Goal: Check status: Check status

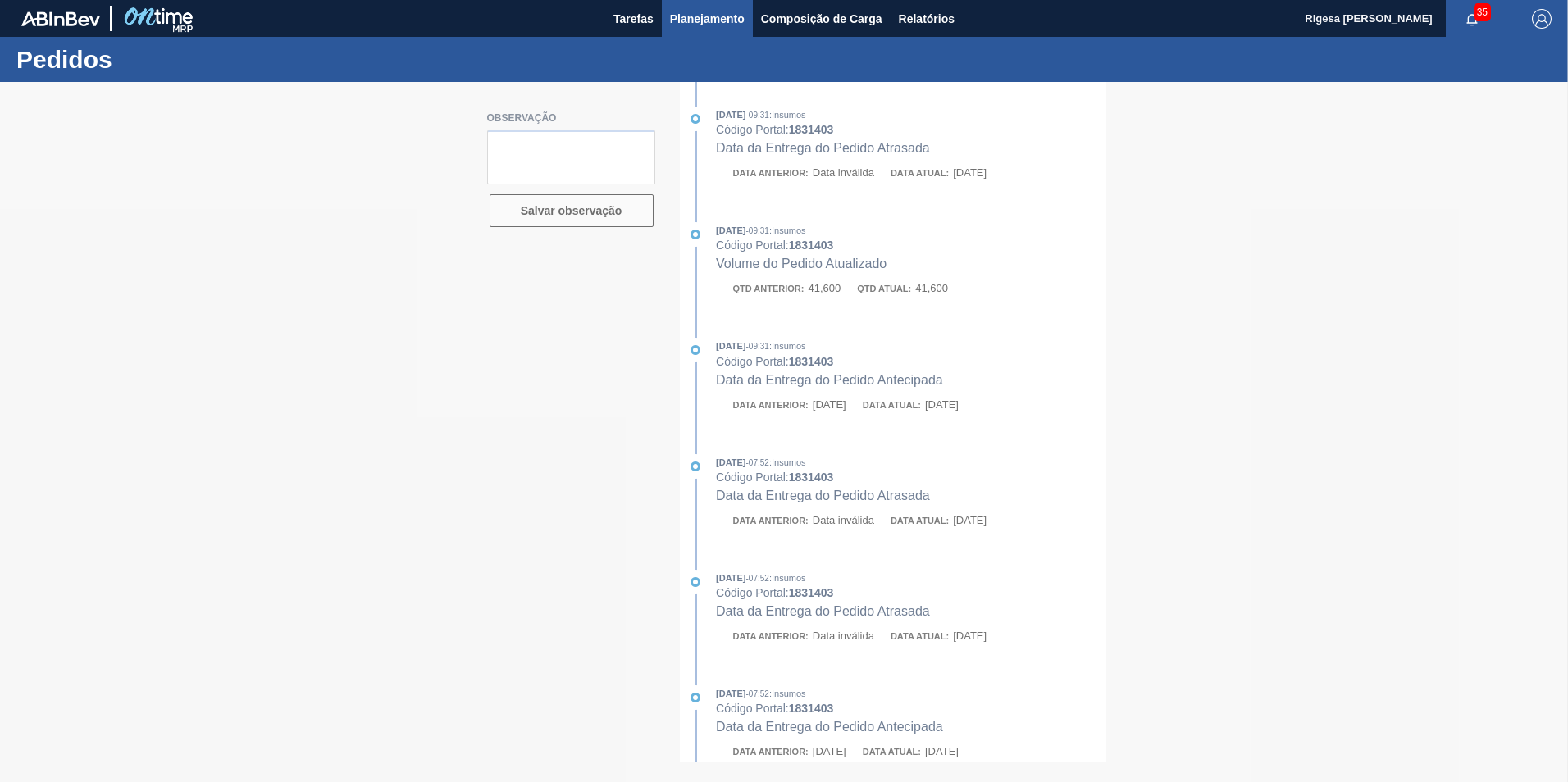
click at [699, 26] on span "Planejamento" at bounding box center [707, 19] width 74 height 20
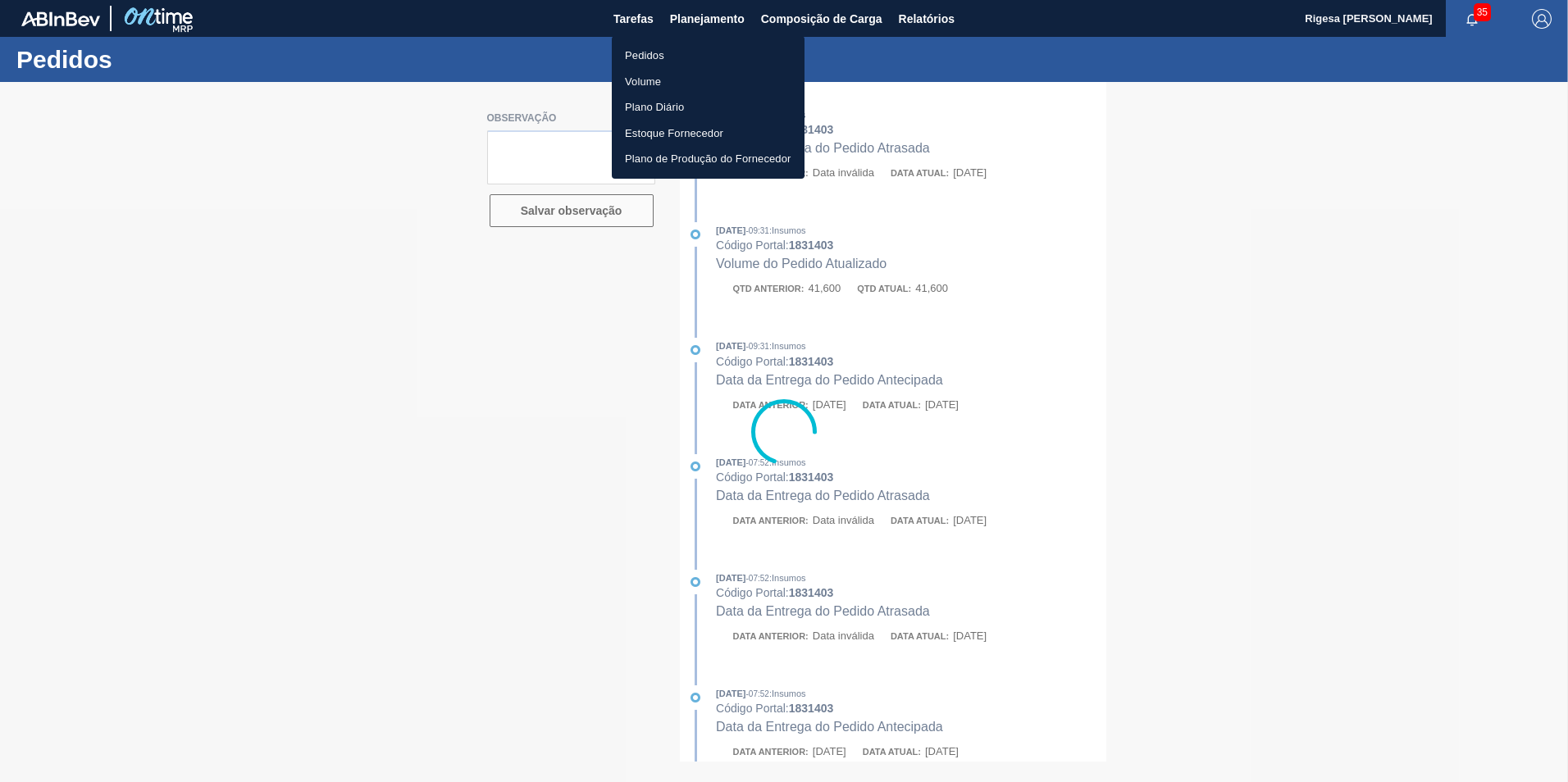
click at [666, 52] on li "Pedidos" at bounding box center [708, 55] width 193 height 26
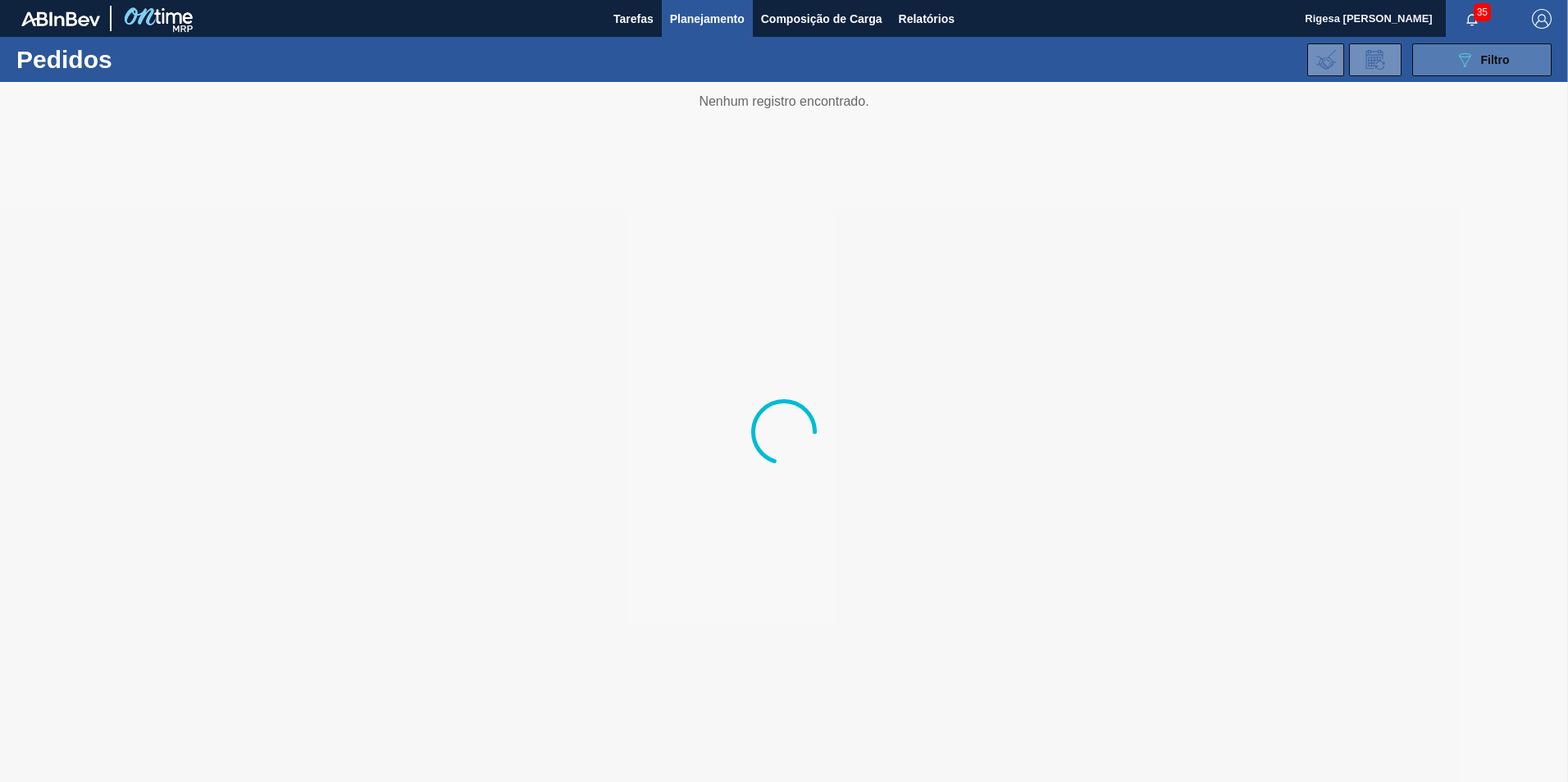
click at [1489, 54] on span "Filtro" at bounding box center [1495, 59] width 29 height 13
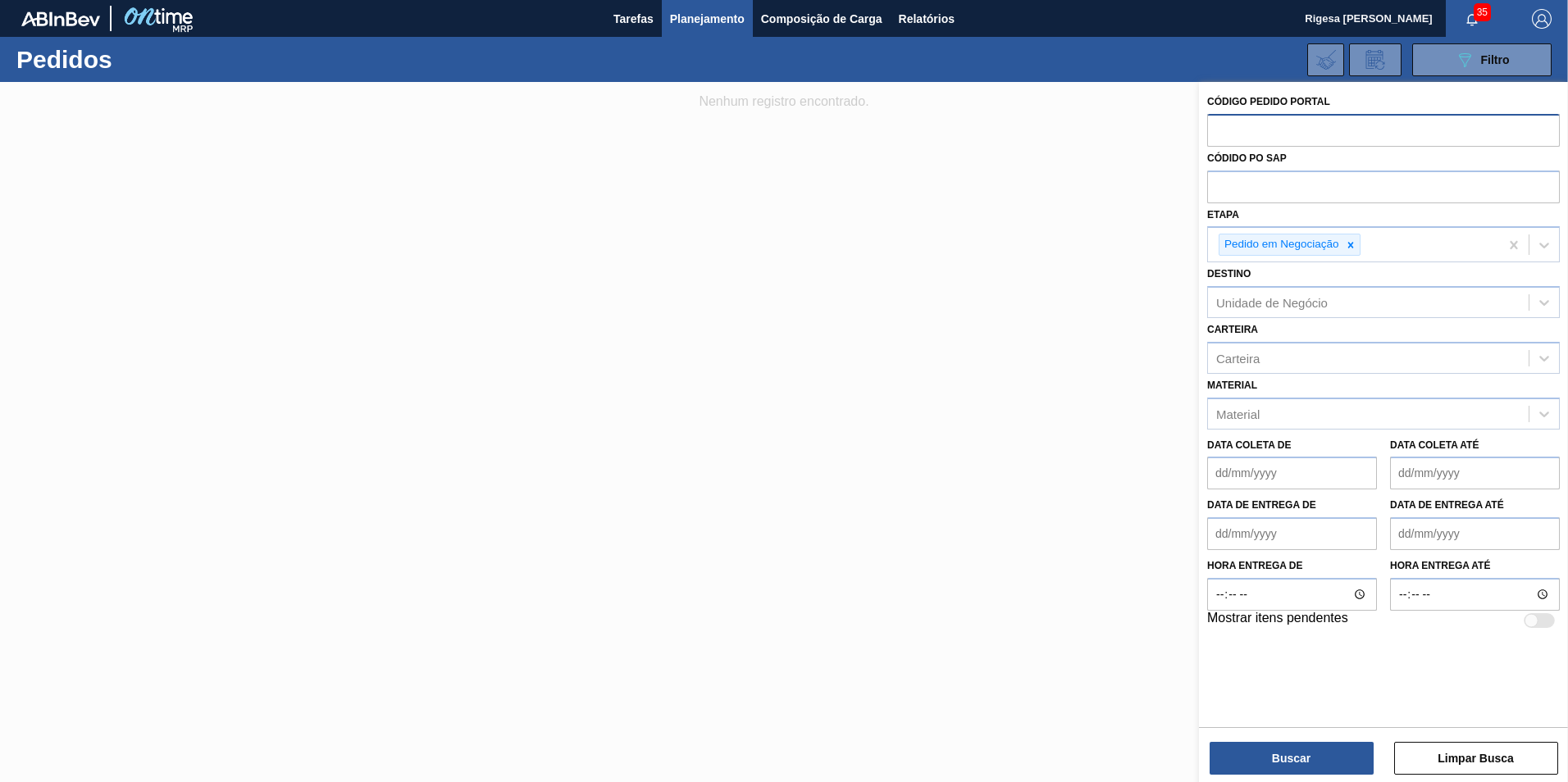
click at [1286, 136] on input "text" at bounding box center [1383, 130] width 353 height 32
paste input "5800335005~10"
type input "5800335005~10"
drag, startPoint x: 1182, startPoint y: 128, endPoint x: 1148, endPoint y: 131, distance: 34.1
click at [1198, 131] on div "Código Pedido Portal 5800335005~10 Códido PO SAP Etapa Pedido em Negociação Des…" at bounding box center [1383, 473] width 369 height 782
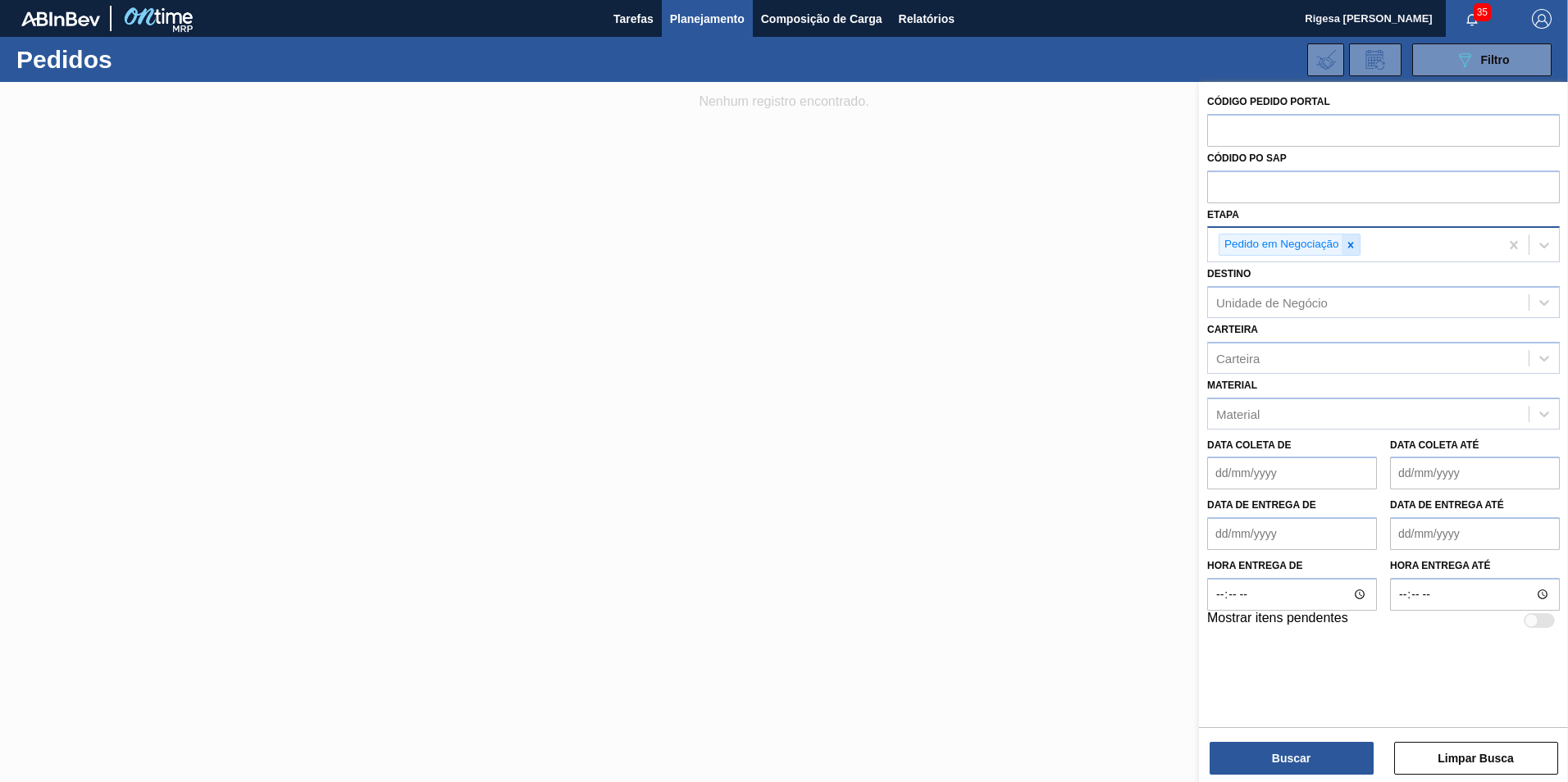
click at [1349, 244] on icon at bounding box center [1349, 244] width 6 height 6
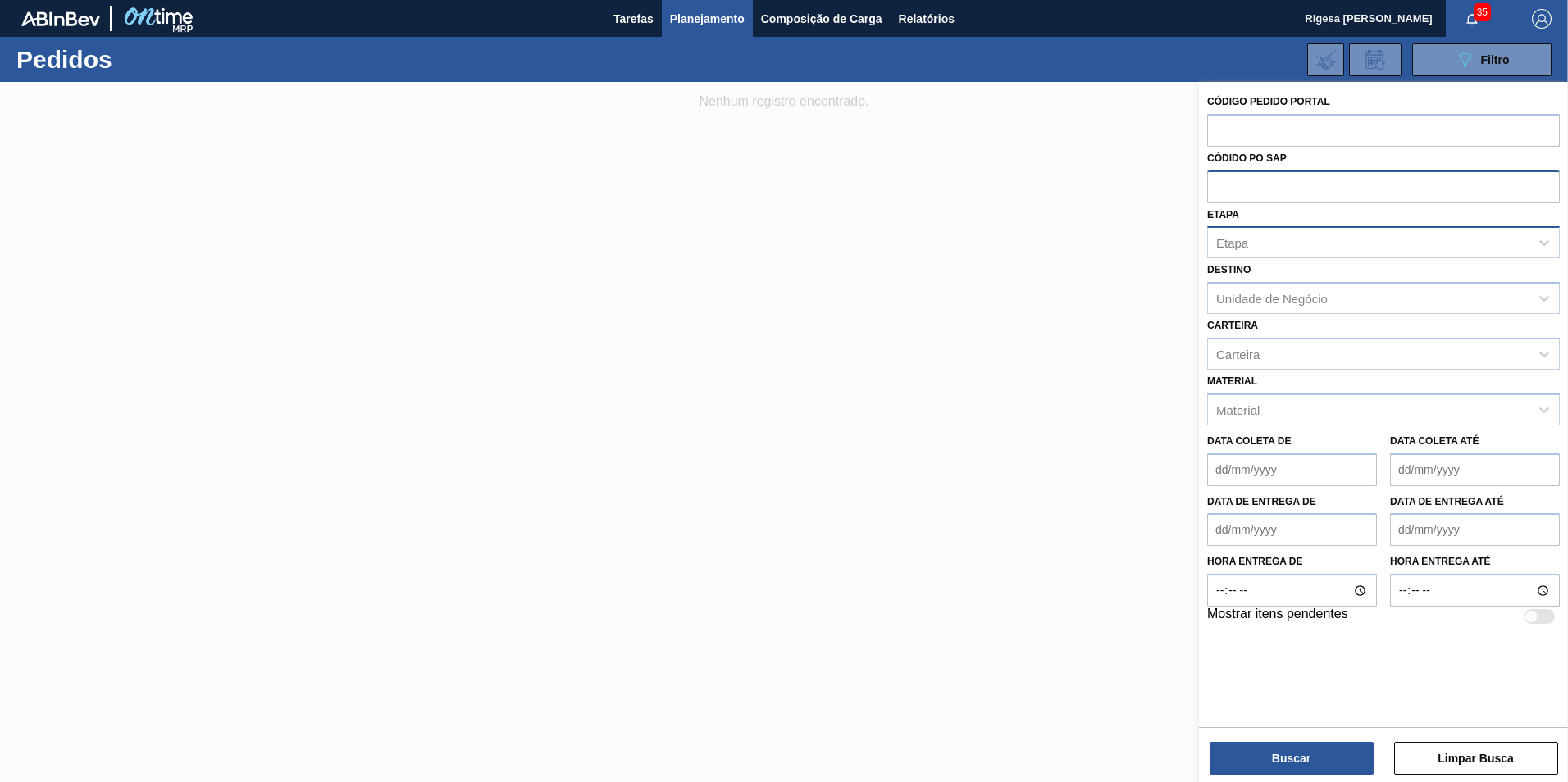
click at [1297, 199] on input "text" at bounding box center [1383, 186] width 353 height 32
paste input "5800335005~10"
type input "5800335005"
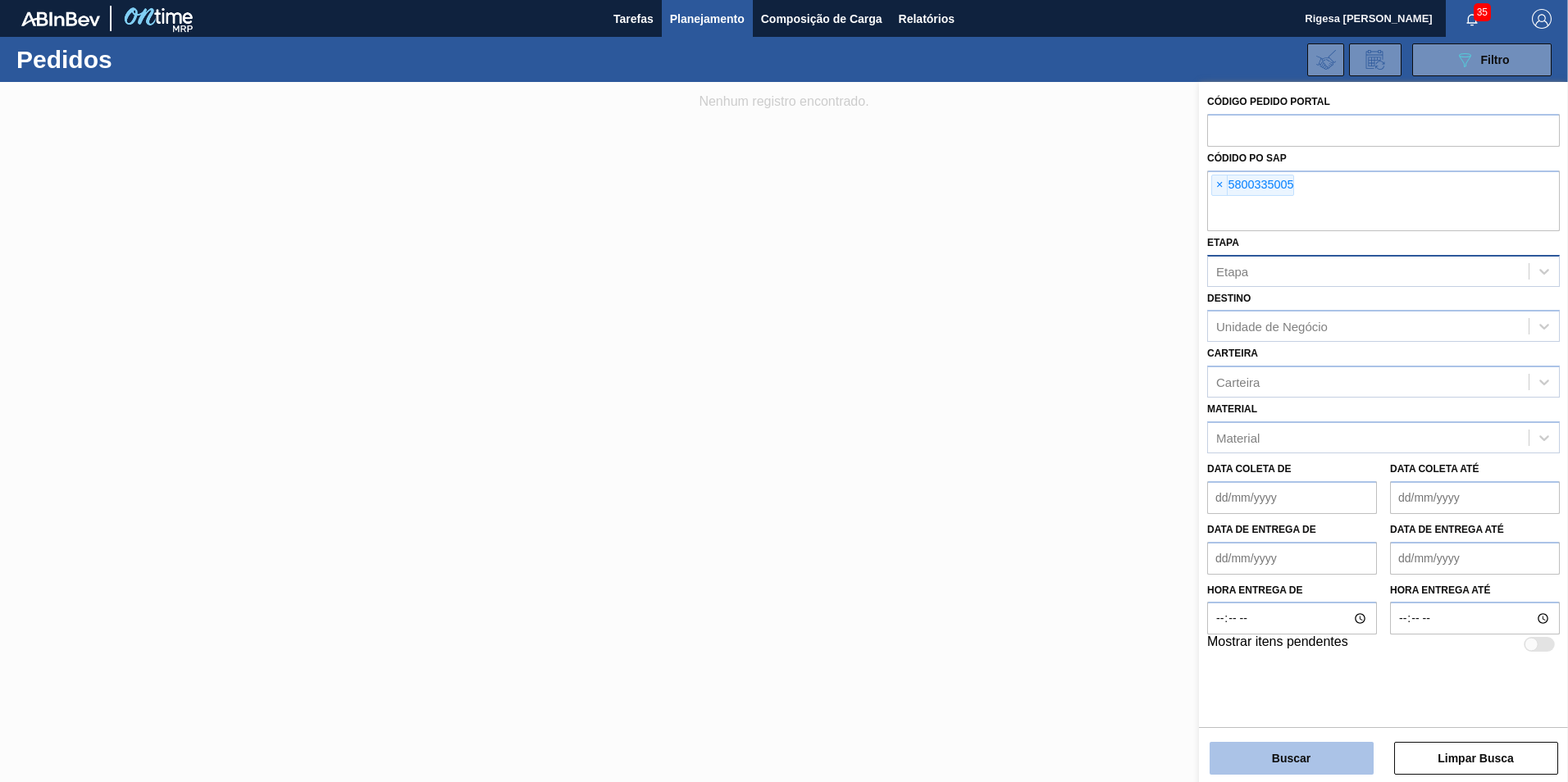
click at [1275, 757] on button "Buscar" at bounding box center [1291, 758] width 164 height 32
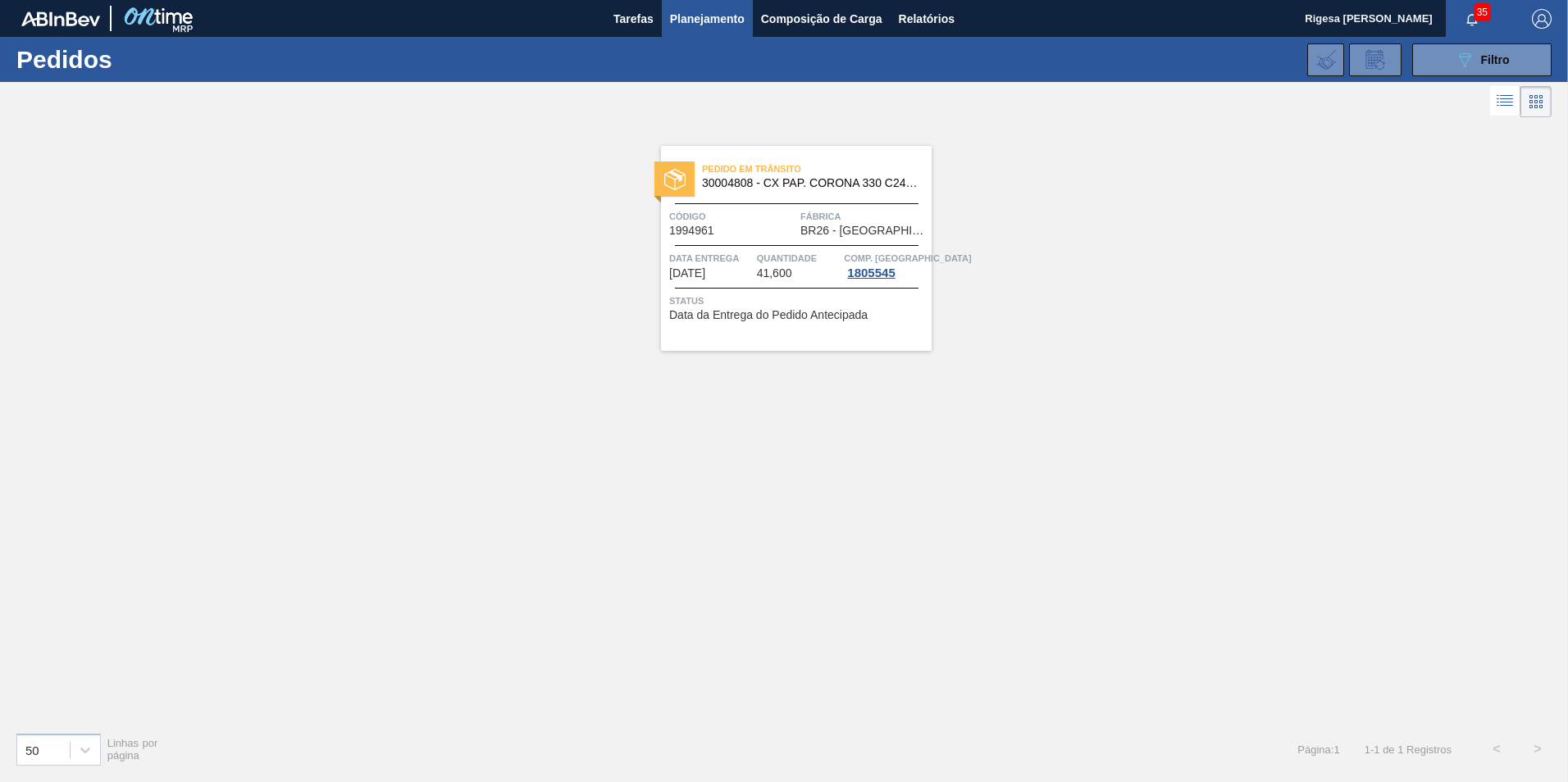
click at [749, 162] on span "Pedido em Trânsito" at bounding box center [816, 168] width 230 height 16
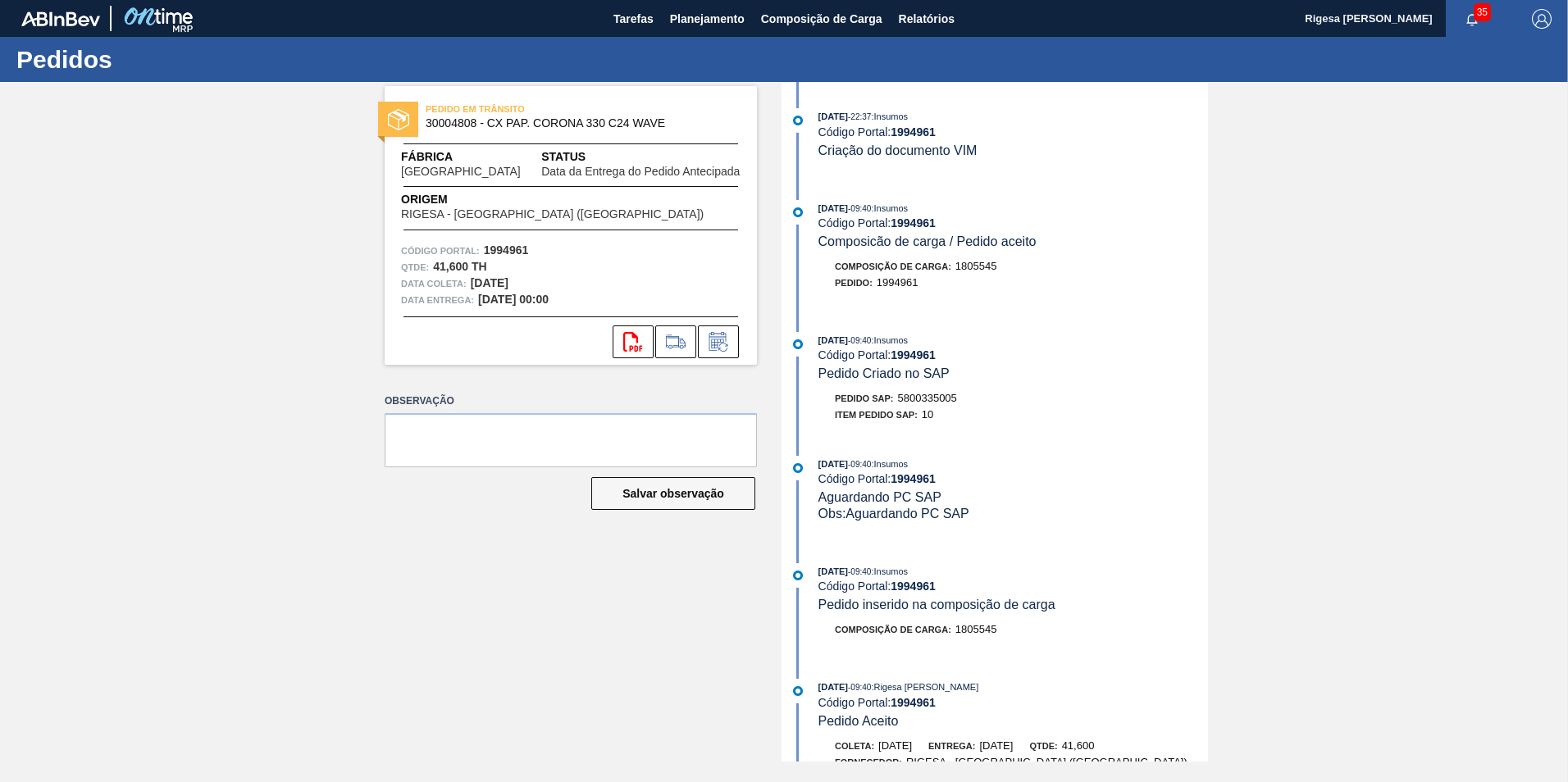
scroll to position [246, 0]
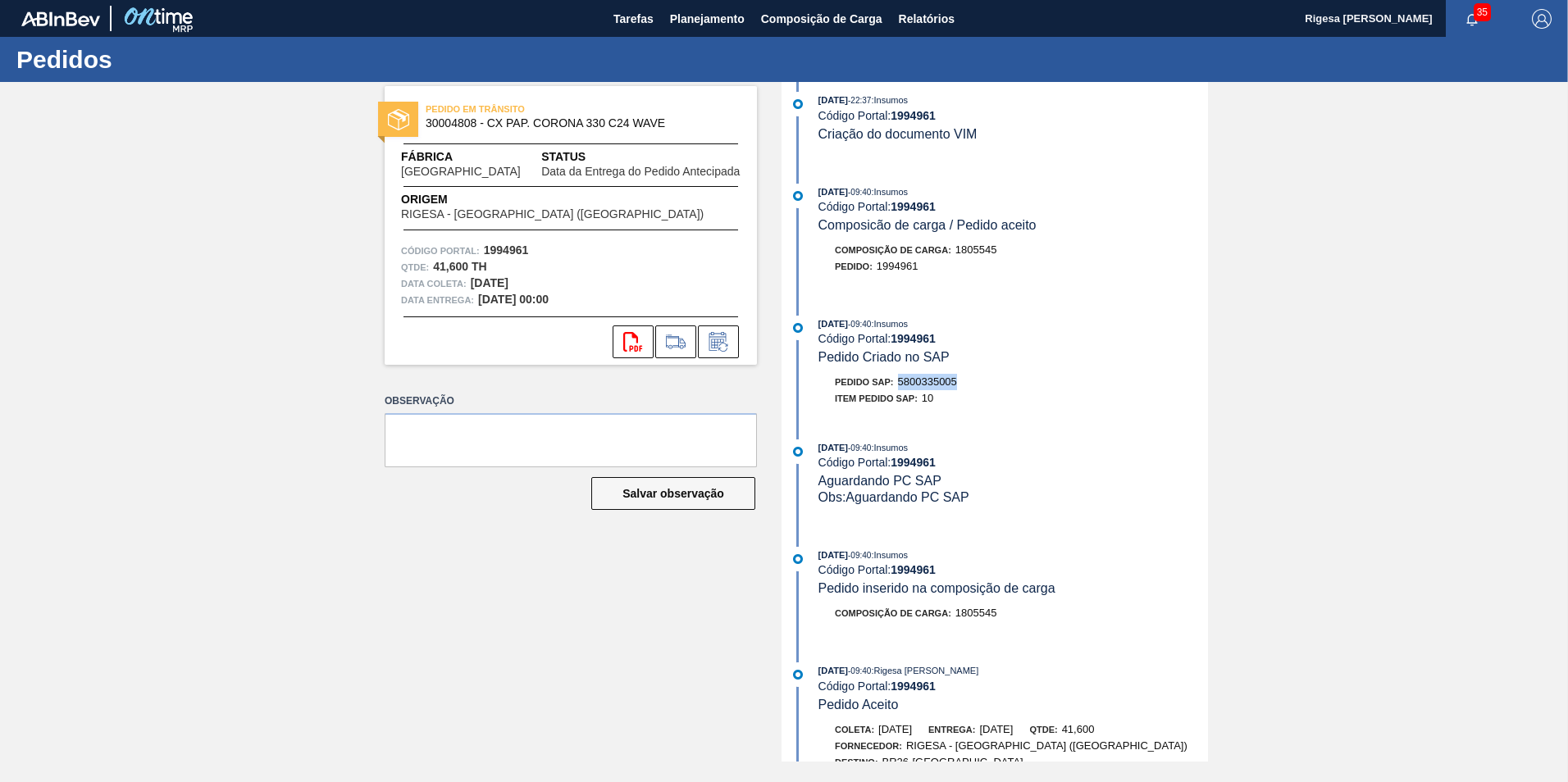
drag, startPoint x: 901, startPoint y: 383, endPoint x: 959, endPoint y: 385, distance: 58.0
click at [959, 385] on div "Pedido SAP: 5800335005" at bounding box center [1013, 382] width 389 height 16
copy span "5800335005"
